Goal: Navigation & Orientation: Find specific page/section

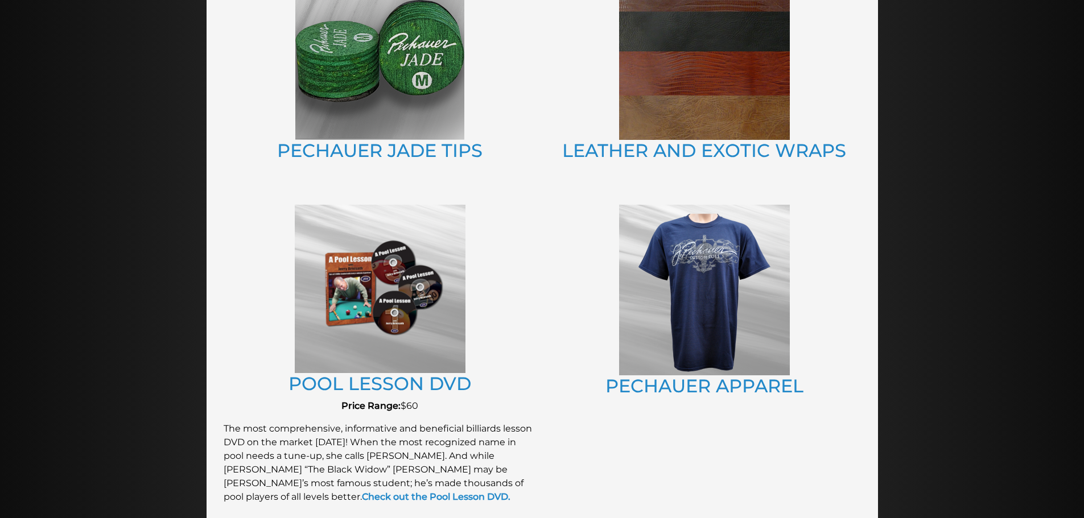
scroll to position [794, 0]
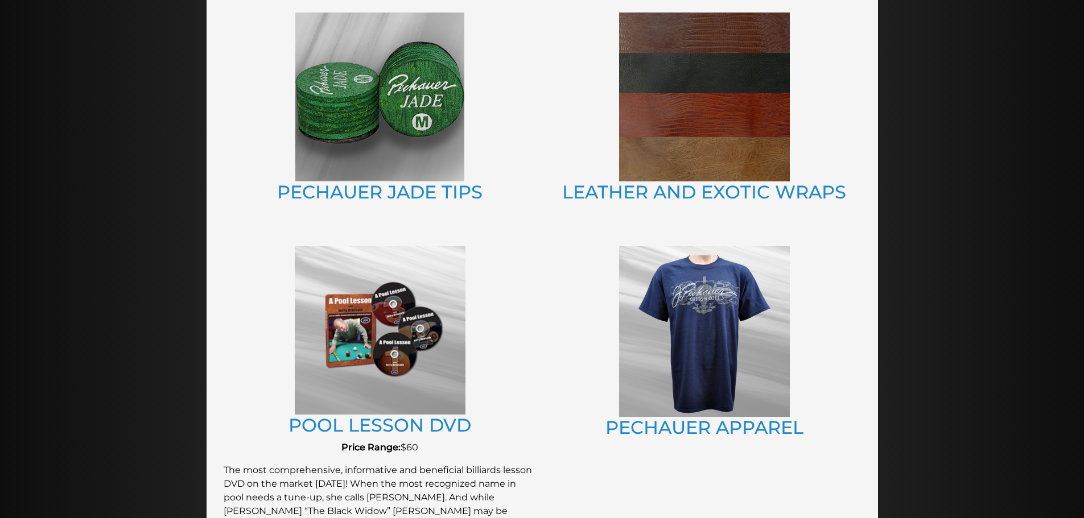
click at [394, 123] on img at bounding box center [379, 97] width 169 height 169
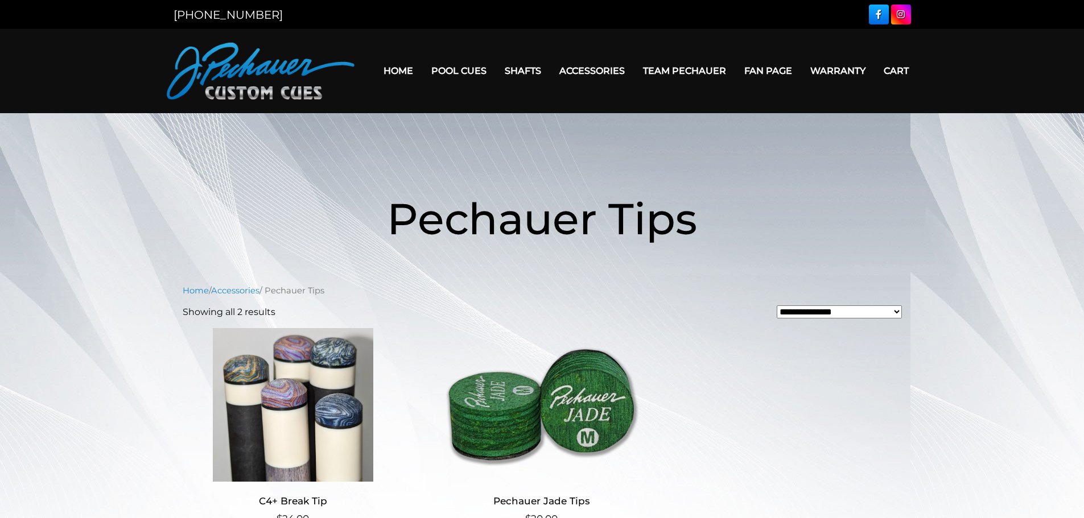
click at [408, 67] on link "Home" at bounding box center [398, 70] width 48 height 29
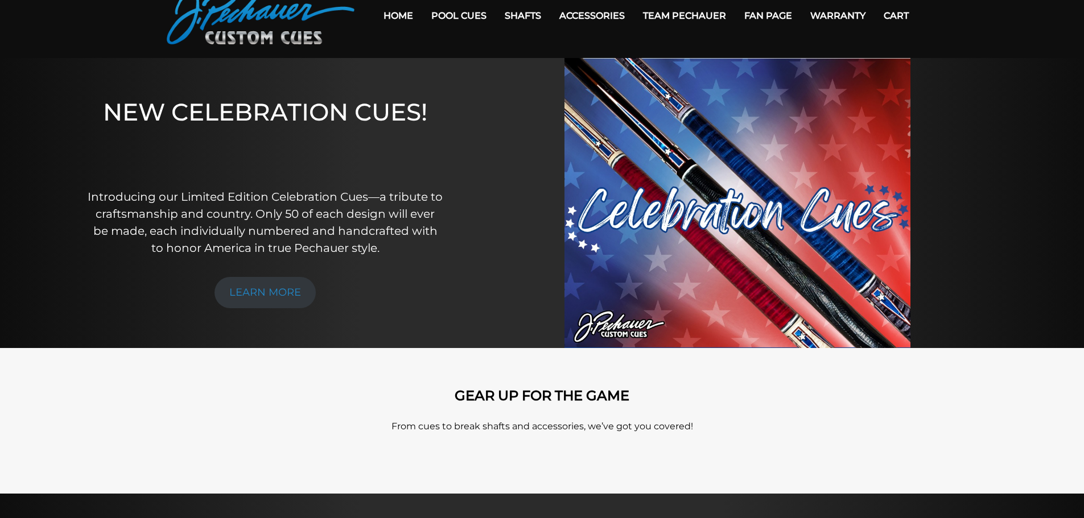
scroll to position [57, 0]
